Goal: Information Seeking & Learning: Find specific fact

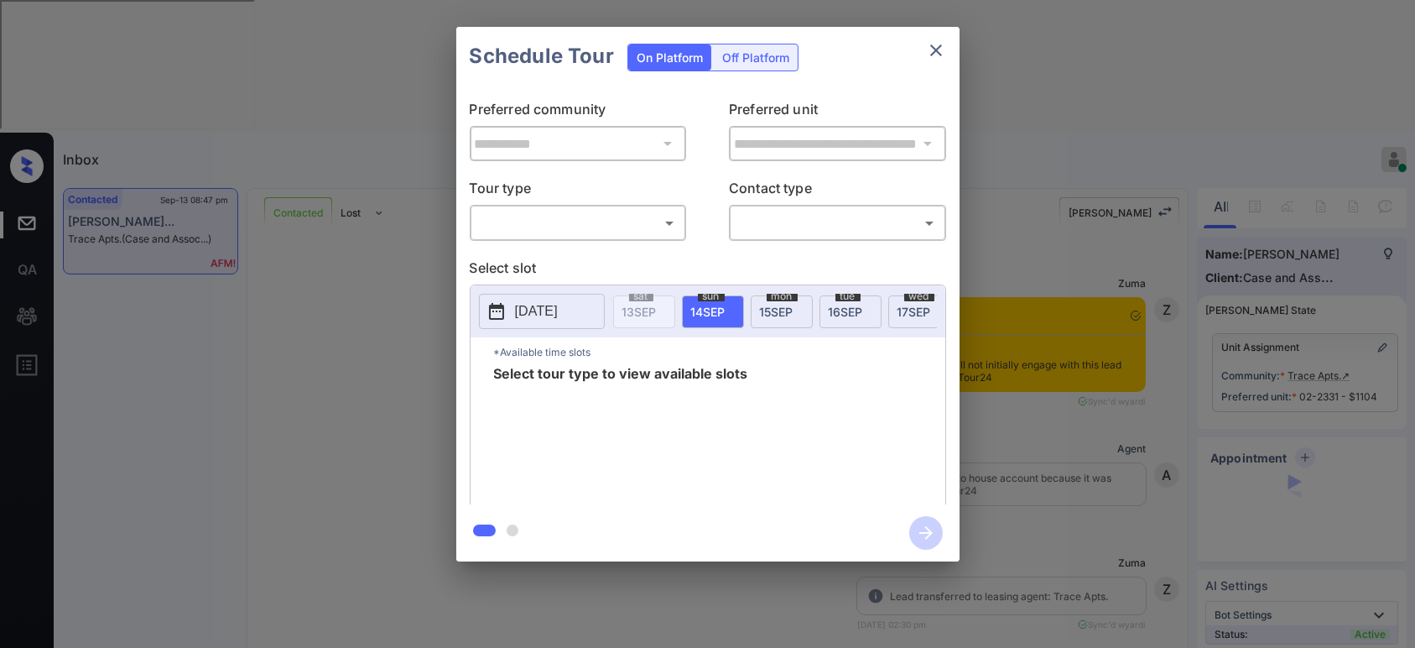
scroll to position [3094, 0]
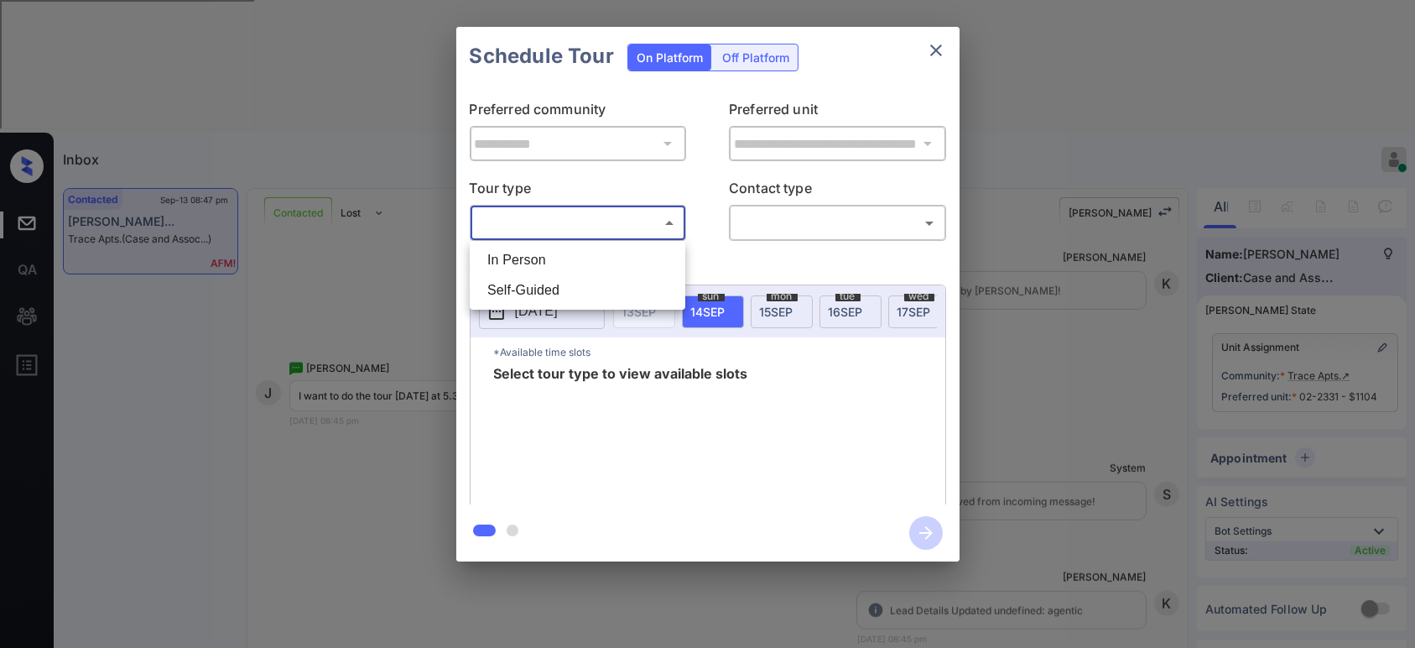
click at [635, 209] on body "Inbox Hope Jatap Online Set yourself offline Set yourself on break Profile Swit…" at bounding box center [707, 324] width 1415 height 648
drag, startPoint x: 611, startPoint y: 258, endPoint x: 853, endPoint y: 221, distance: 244.2
click at [853, 221] on div "In Person Self-Guided" at bounding box center [707, 324] width 1415 height 648
click at [591, 258] on li "In Person" at bounding box center [577, 260] width 207 height 30
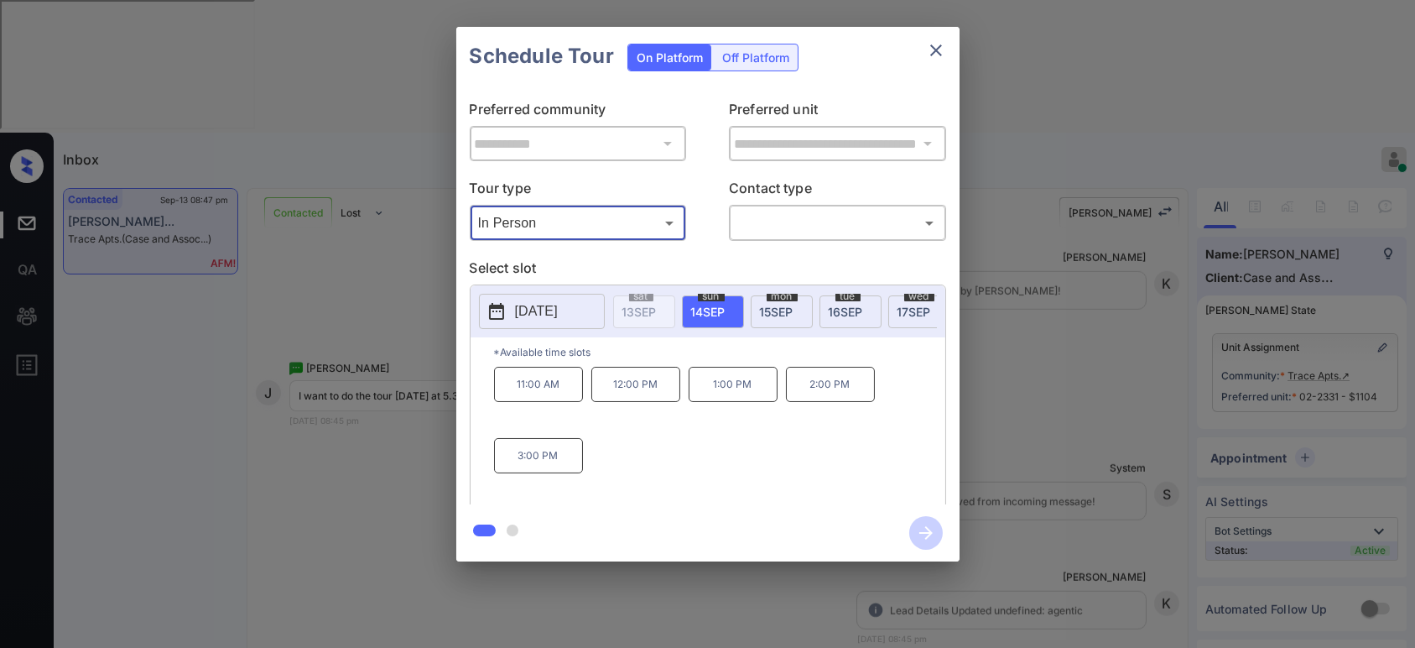
type input "********"
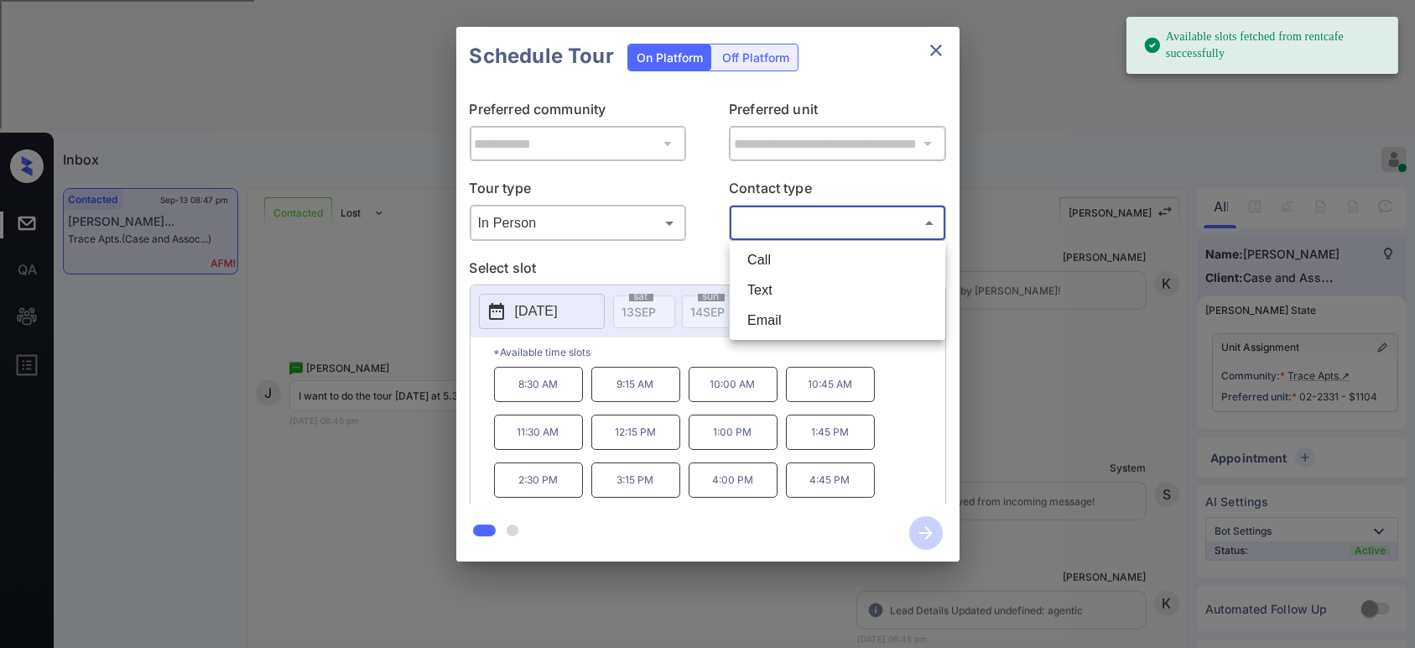
click at [839, 227] on body "Available slots fetched from rentcafe successfully Inbox Hope Jatap Online Set …" at bounding box center [707, 324] width 1415 height 648
click at [823, 295] on li "Text" at bounding box center [837, 290] width 207 height 30
type input "****"
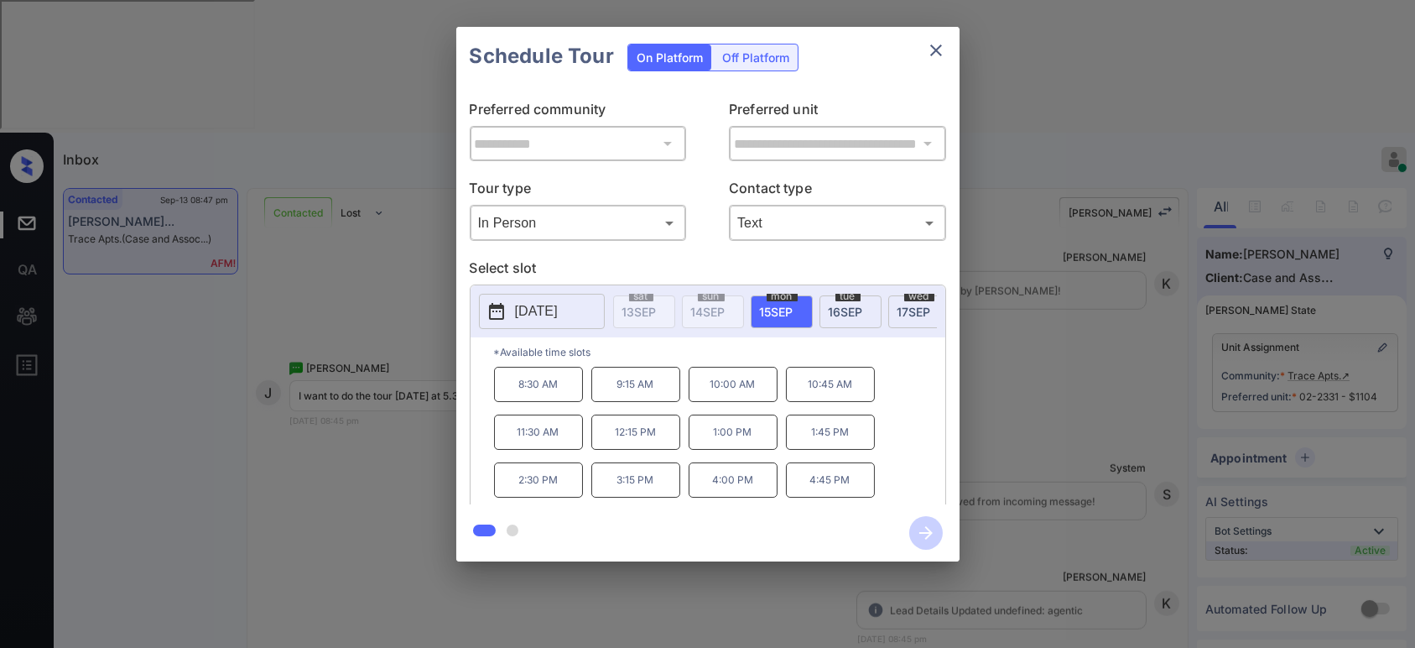
click at [934, 51] on icon "close" at bounding box center [936, 50] width 12 height 12
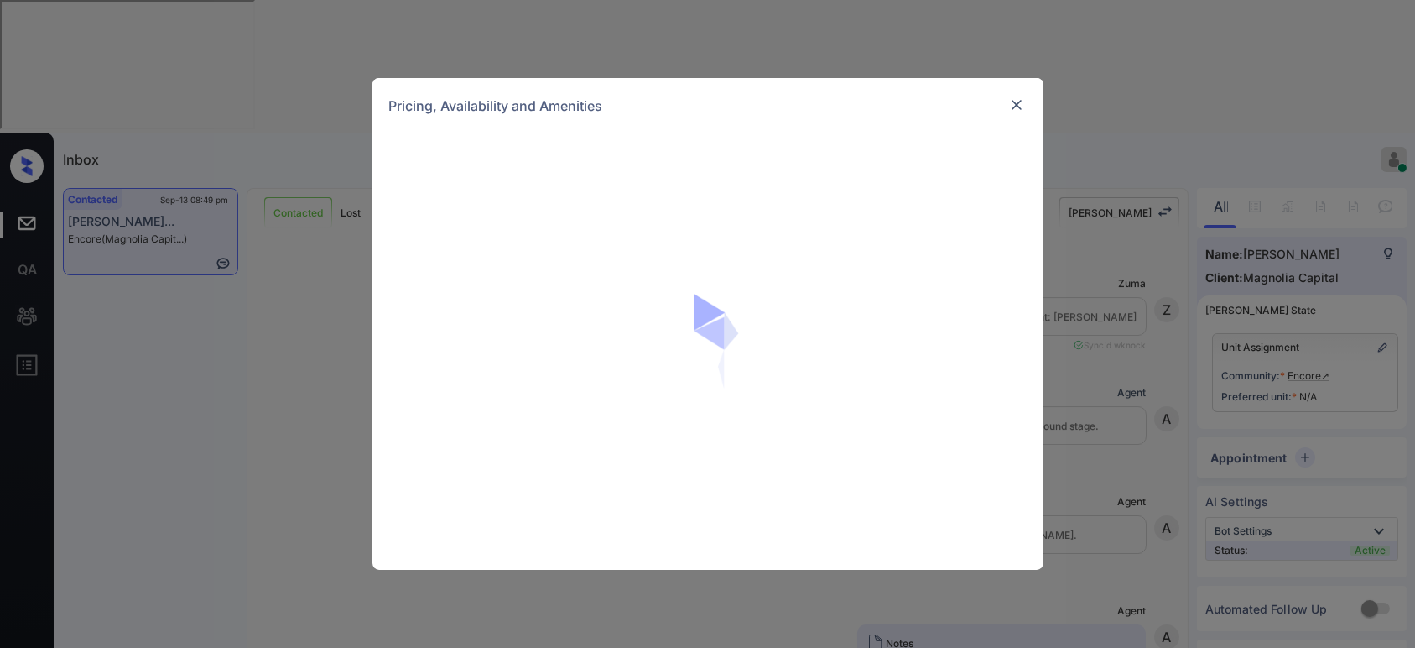
scroll to position [4173, 0]
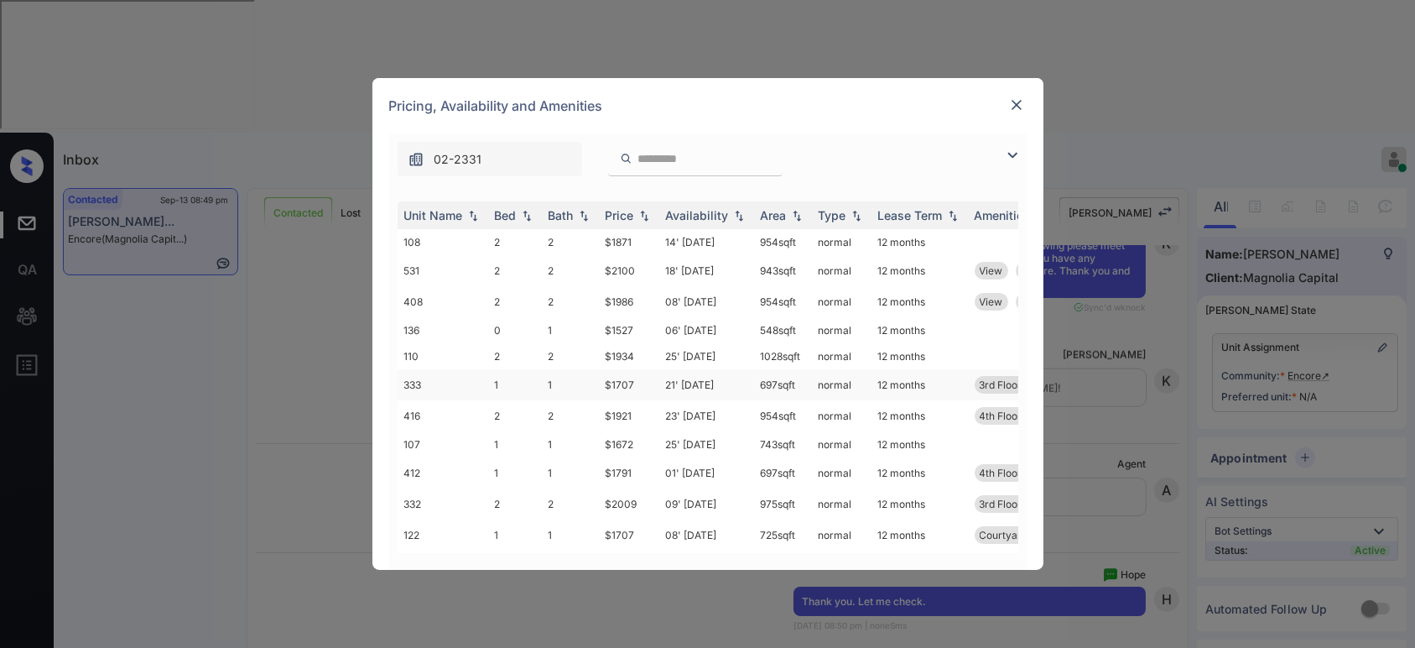
click at [628, 382] on td "$1707" at bounding box center [629, 384] width 60 height 31
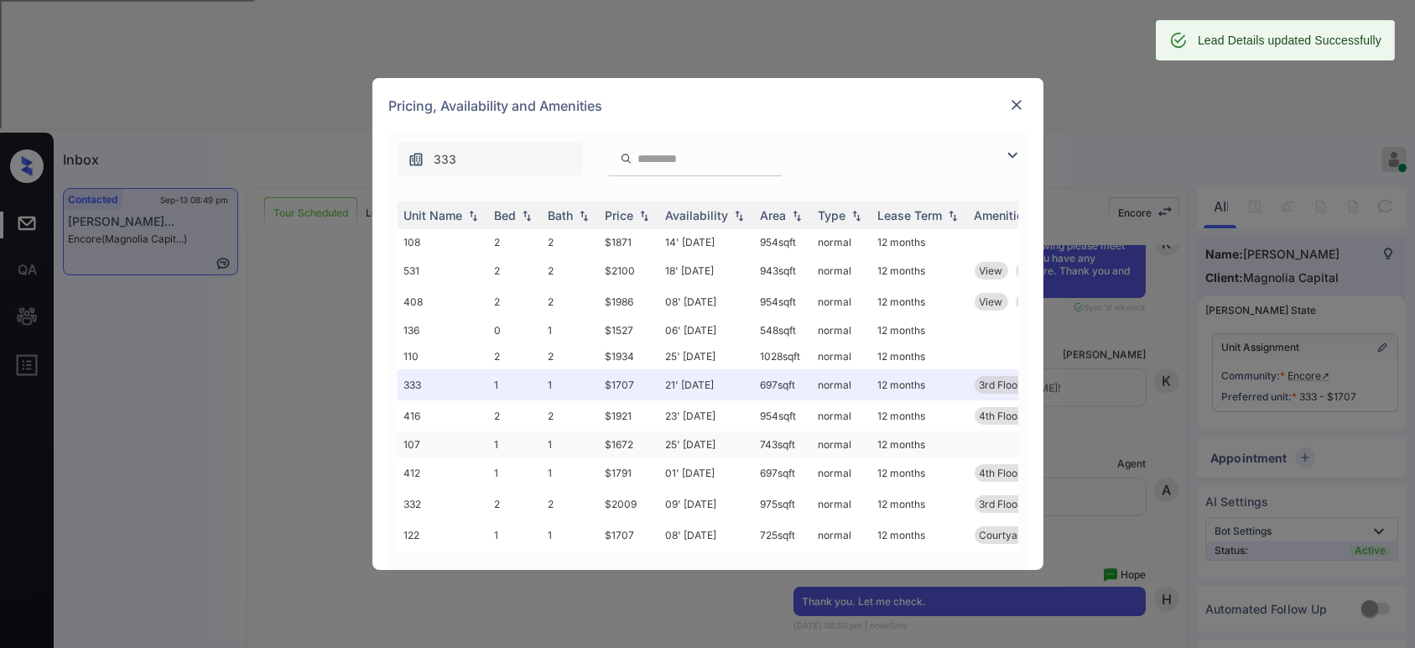
click at [622, 443] on td "$1672" at bounding box center [629, 444] width 60 height 26
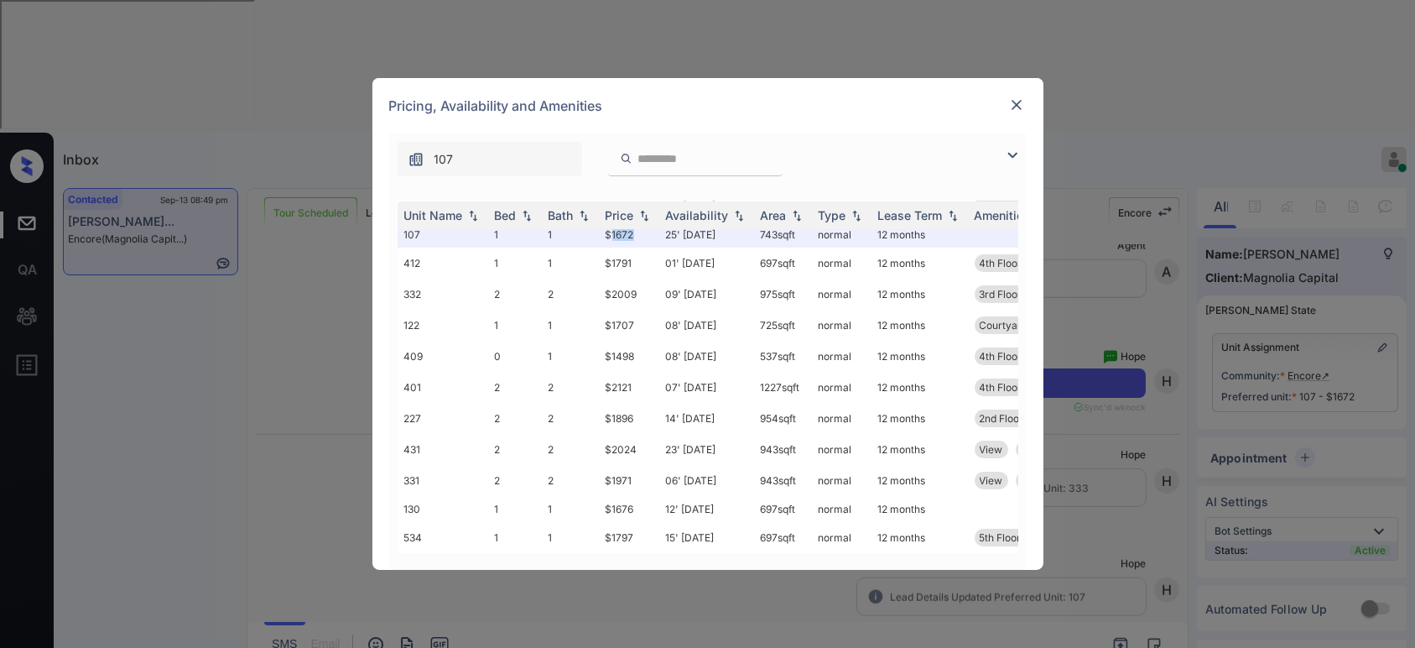
scroll to position [4391, 0]
click at [1014, 103] on img at bounding box center [1016, 104] width 17 height 17
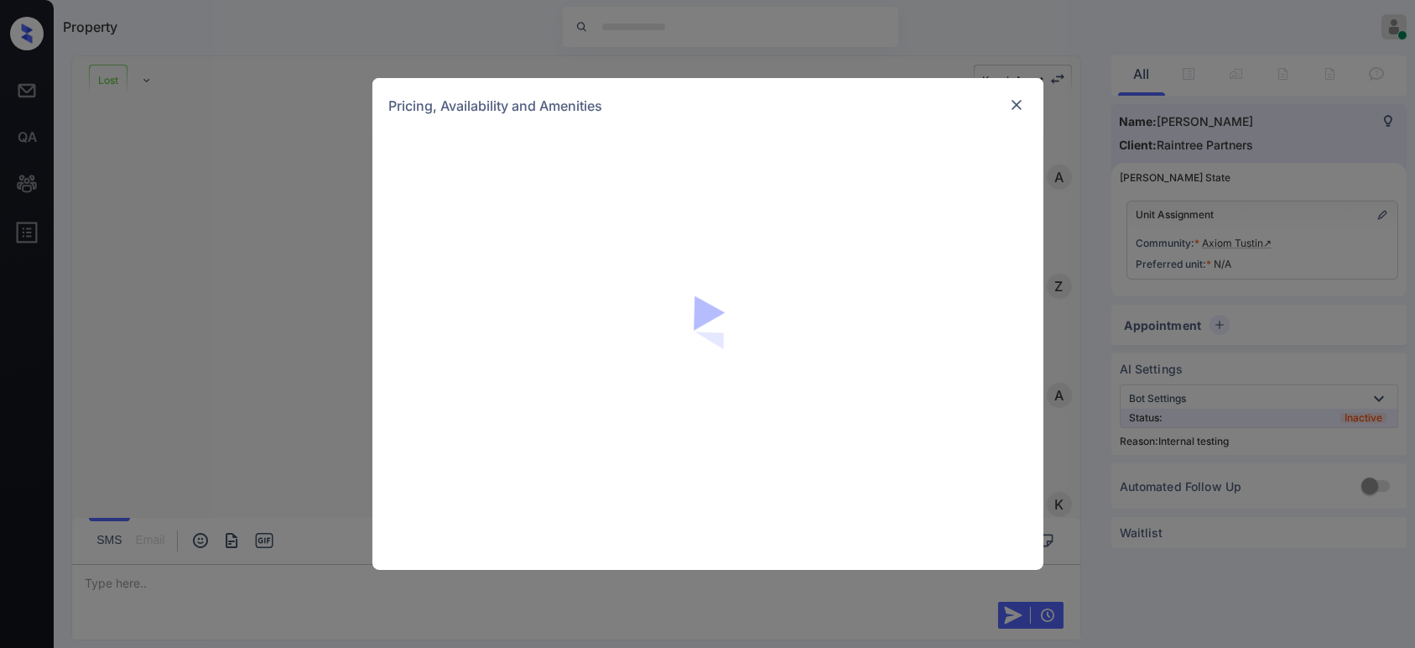
scroll to position [5049, 0]
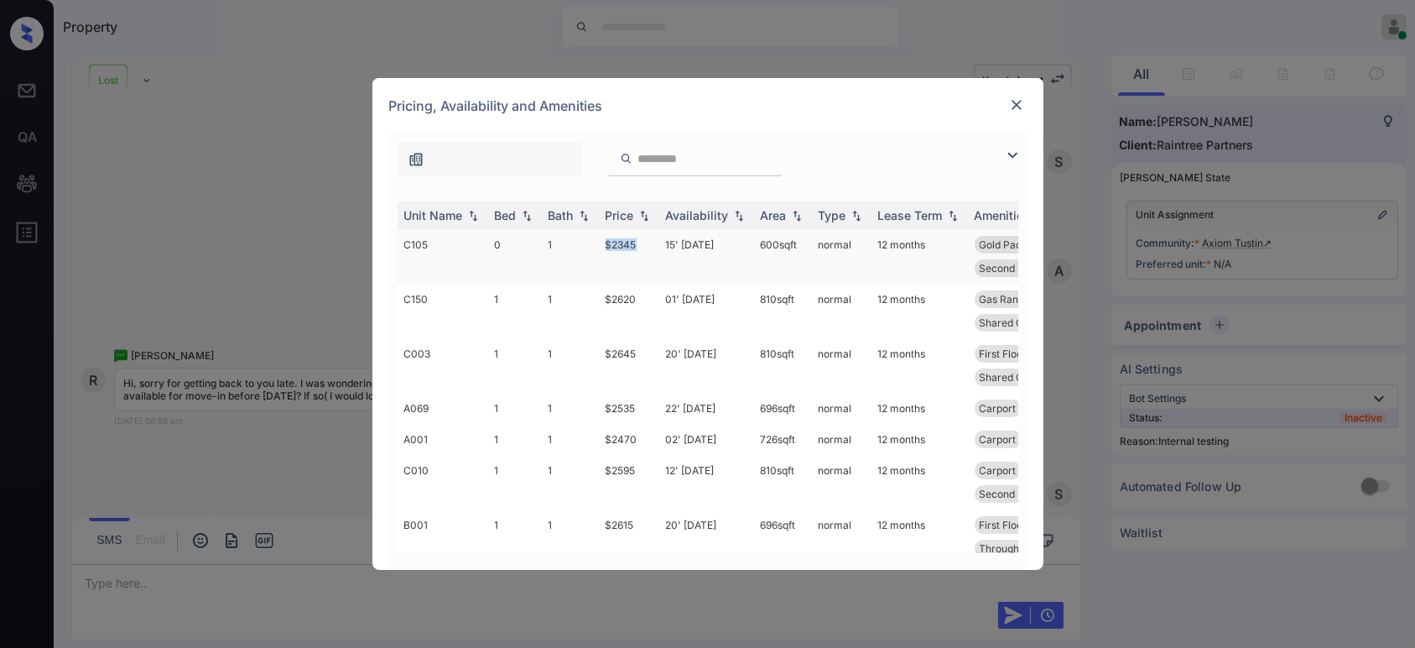
drag, startPoint x: 646, startPoint y: 242, endPoint x: 605, endPoint y: 243, distance: 41.1
click at [605, 243] on td "$2345" at bounding box center [629, 256] width 60 height 55
copy td "$2345"
click at [1013, 113] on div at bounding box center [1017, 105] width 20 height 20
